Goal: Task Accomplishment & Management: Manage account settings

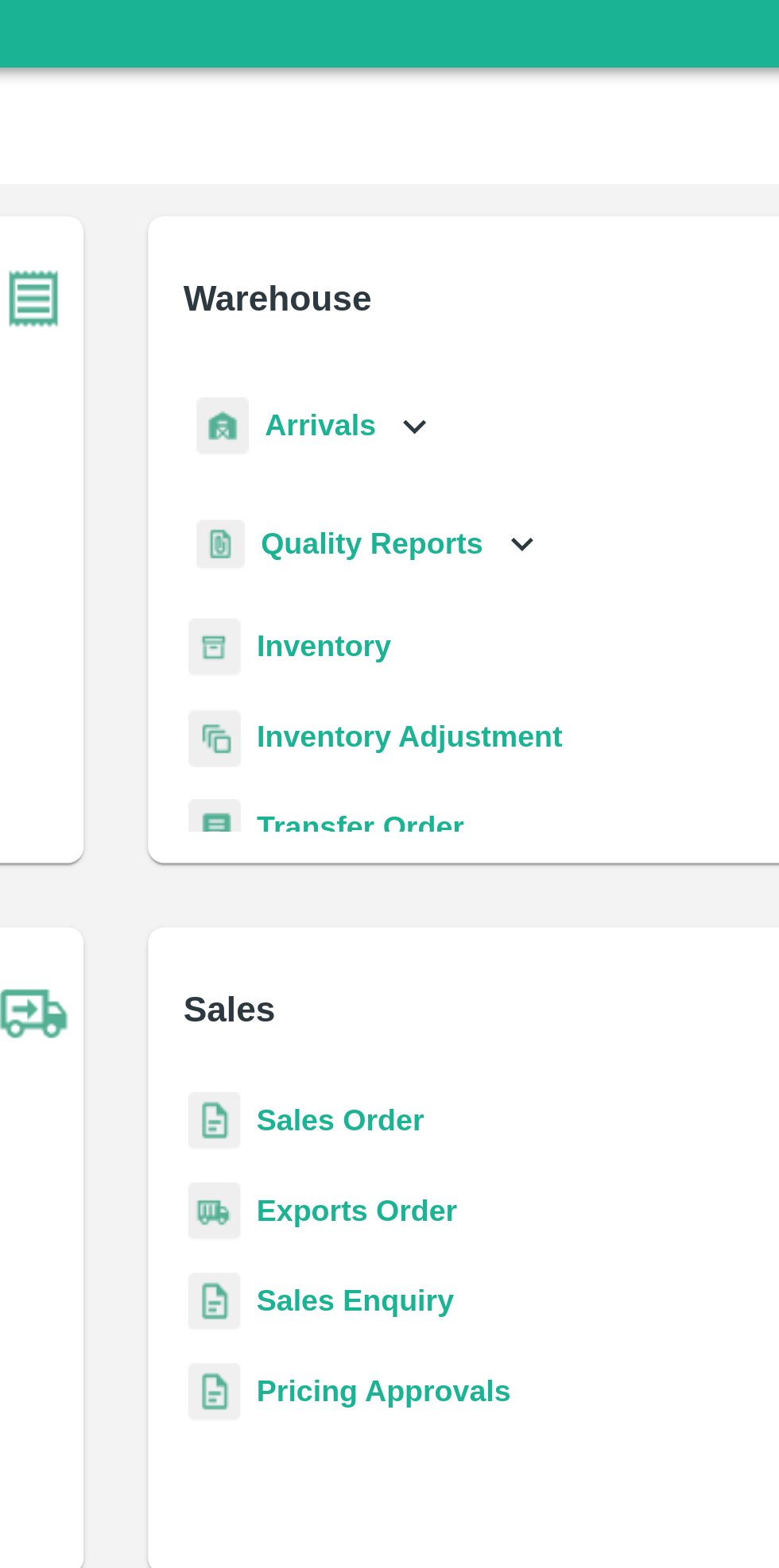
click at [480, 272] on b "Inventory" at bounding box center [472, 268] width 53 height 13
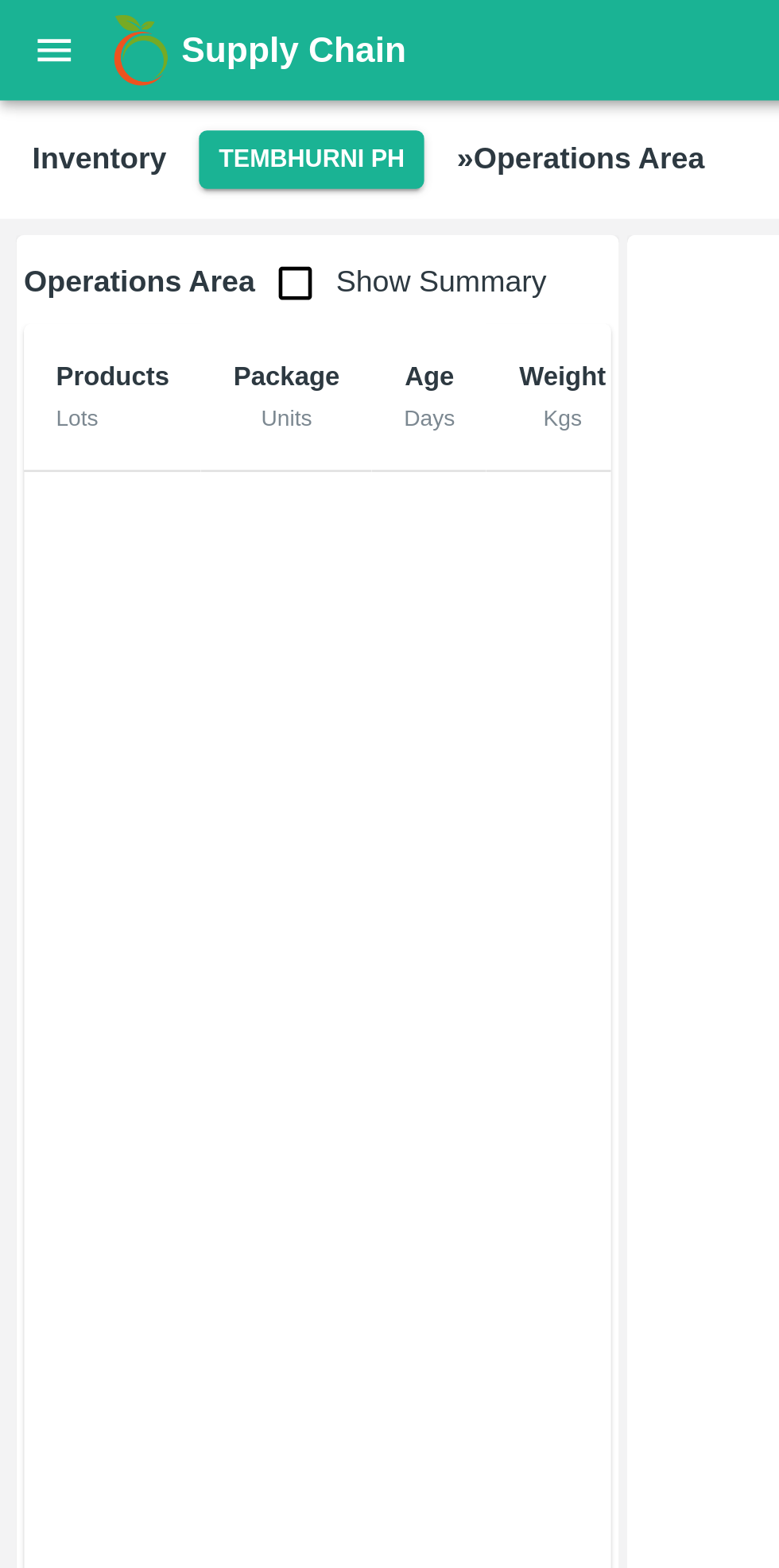
click at [122, 56] on button "Tembhurni PH" at bounding box center [123, 63] width 89 height 23
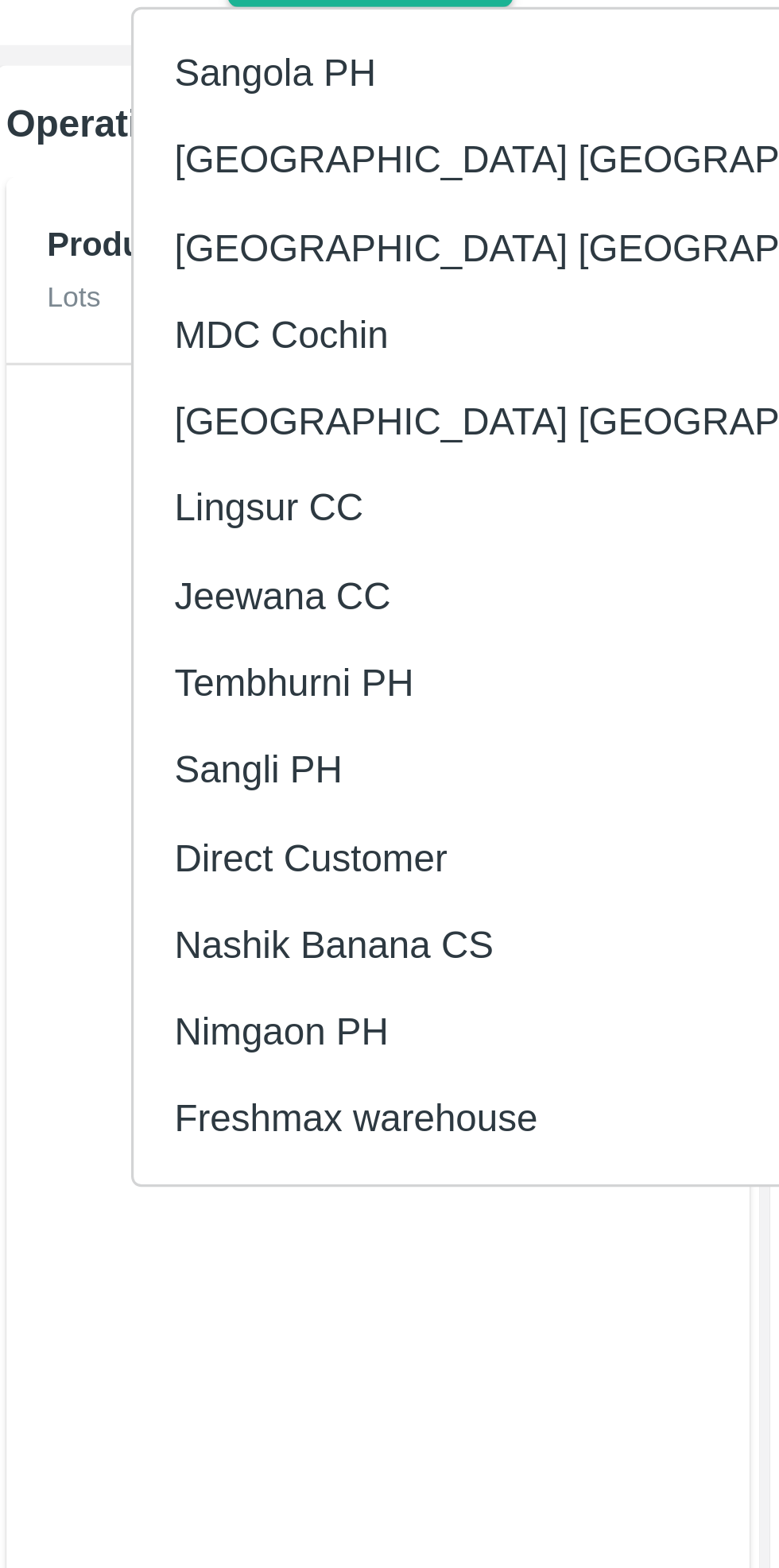
click at [114, 396] on li "Nimgaon PH" at bounding box center [186, 394] width 274 height 27
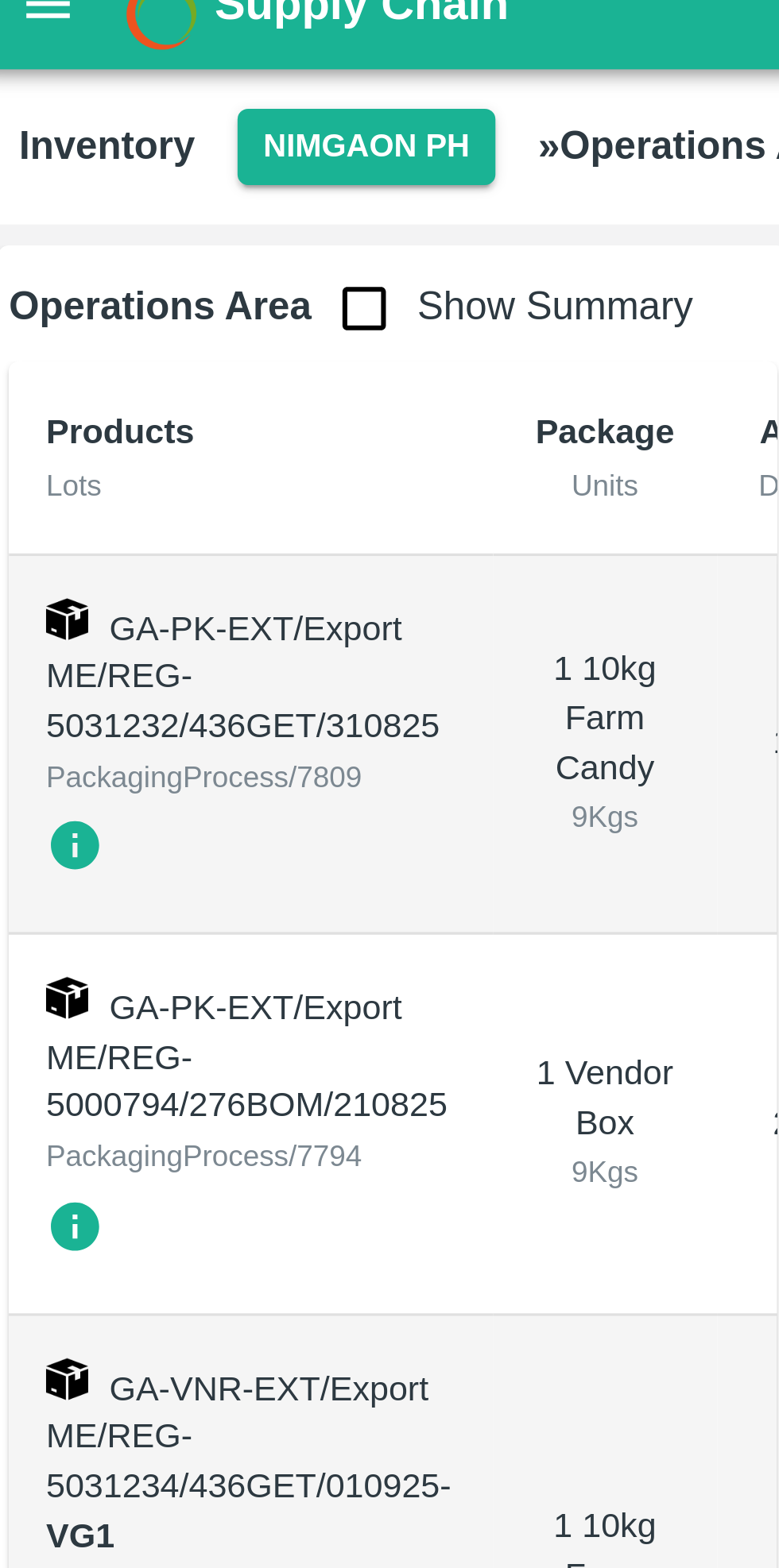
click at [114, 119] on input "checkbox" at bounding box center [117, 112] width 31 height 31
checkbox input "true"
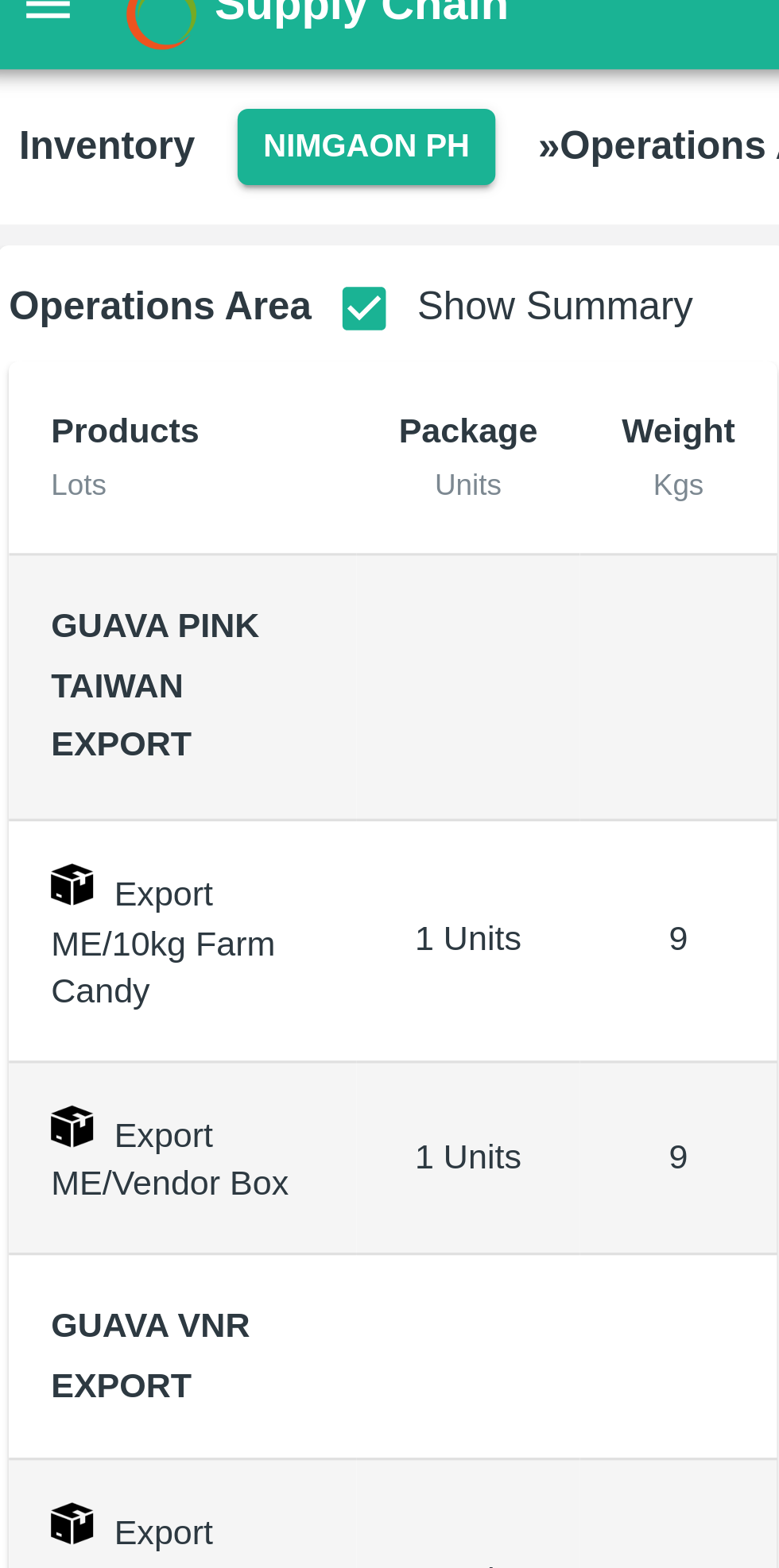
scroll to position [28, 0]
